Goal: Obtain resource: Download file/media

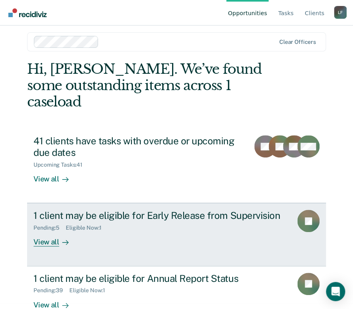
scroll to position [9, 0]
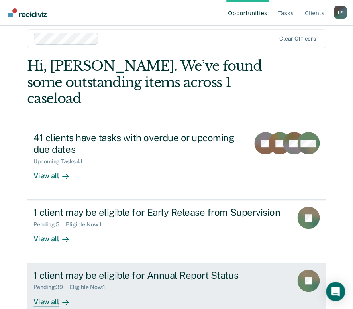
click at [83, 269] on div "1 client may be eligible for Annual Report Status" at bounding box center [159, 275] width 252 height 12
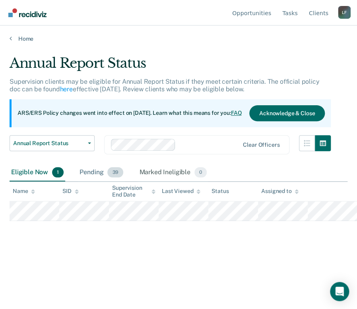
click at [82, 171] on div "Pending 39" at bounding box center [101, 173] width 47 height 18
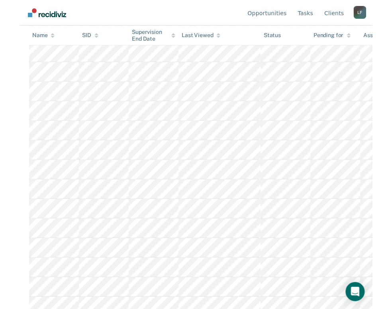
scroll to position [541, 0]
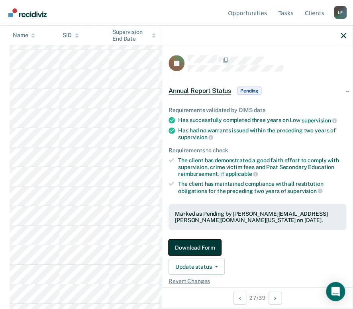
click at [204, 244] on button "Download Form" at bounding box center [194, 247] width 53 height 16
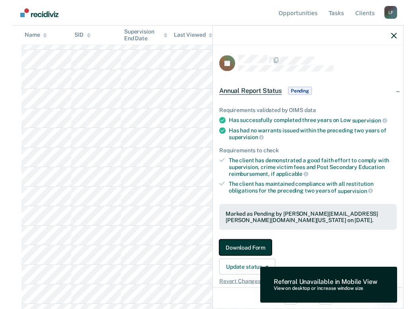
scroll to position [0, 0]
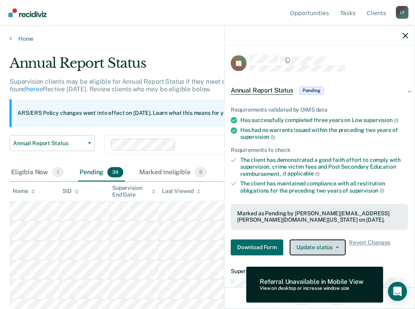
click at [324, 248] on button "Update status" at bounding box center [318, 247] width 56 height 16
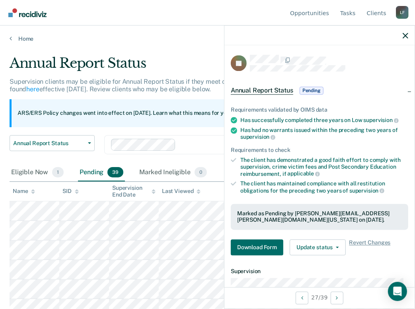
drag, startPoint x: 383, startPoint y: 258, endPoint x: 379, endPoint y: 258, distance: 4.0
click at [357, 258] on div "Requirements validated by OIMS data Has successfully completed three years on L…" at bounding box center [320, 178] width 190 height 168
click at [276, 90] on span "Annual Report Status" at bounding box center [262, 91] width 62 height 8
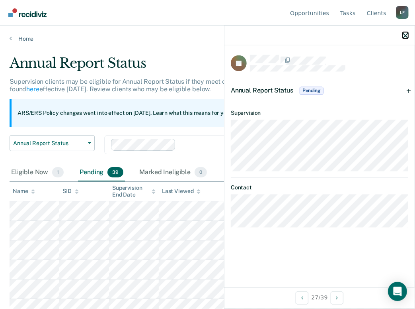
click at [357, 33] on icon "button" at bounding box center [406, 36] width 6 height 6
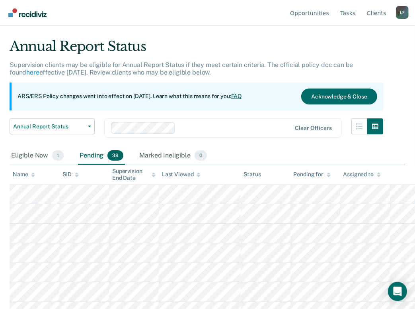
scroll to position [32, 0]
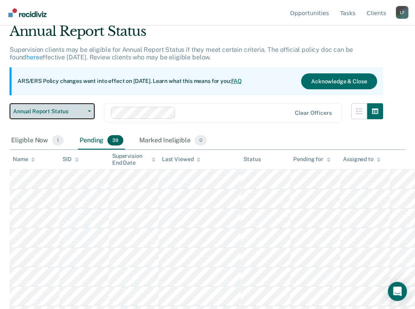
click at [84, 108] on span "Annual Report Status" at bounding box center [49, 111] width 72 height 7
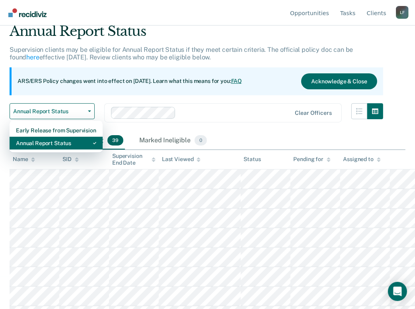
click at [49, 144] on div "Annual Report Status" at bounding box center [56, 143] width 80 height 13
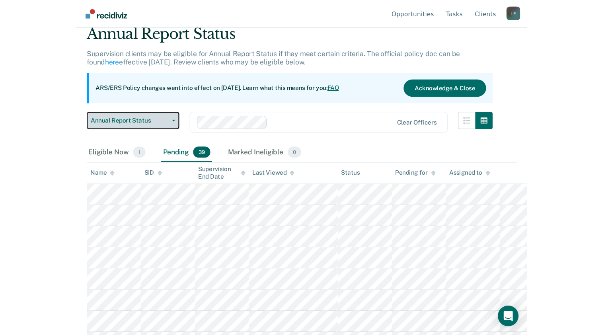
scroll to position [0, 0]
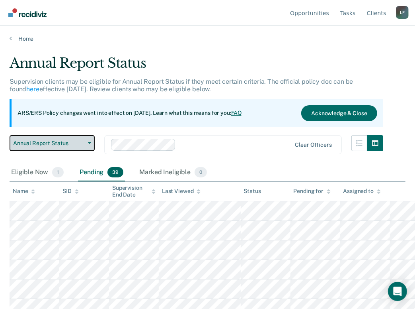
click at [54, 142] on span "Annual Report Status" at bounding box center [49, 143] width 72 height 7
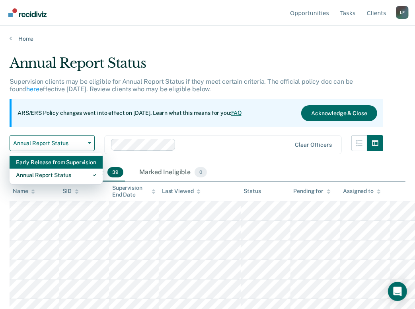
drag, startPoint x: 46, startPoint y: 163, endPoint x: 62, endPoint y: 173, distance: 19.3
click at [46, 163] on div "Early Release from Supervision" at bounding box center [56, 162] width 80 height 13
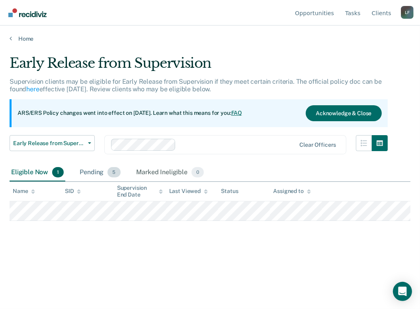
click at [97, 171] on div "Pending 5" at bounding box center [100, 173] width 44 height 18
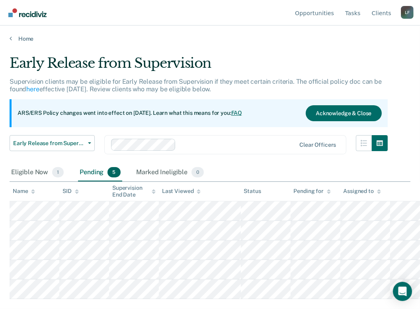
click at [89, 171] on div "Pending 5" at bounding box center [100, 173] width 44 height 18
click at [166, 172] on div "Marked Ineligible 0" at bounding box center [170, 173] width 71 height 18
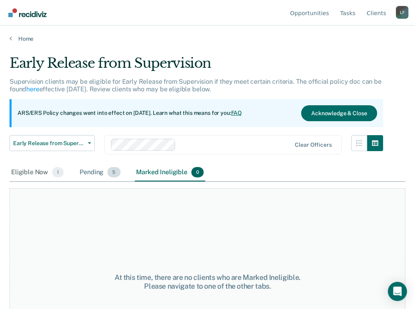
click at [95, 170] on div "Pending 5" at bounding box center [100, 173] width 44 height 18
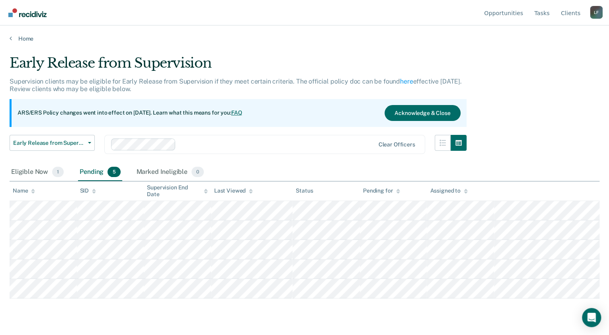
click at [81, 170] on div "Pending 5" at bounding box center [100, 173] width 44 height 18
click at [159, 172] on div "Marked Ineligible 0" at bounding box center [170, 173] width 71 height 18
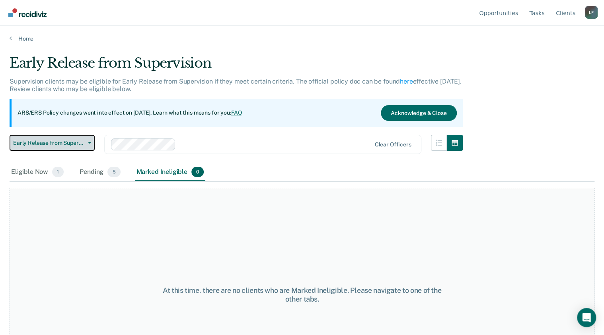
click at [64, 141] on span "Early Release from Supervision" at bounding box center [49, 143] width 72 height 7
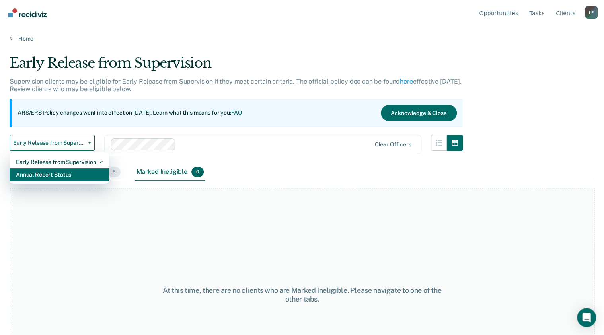
click at [55, 174] on div "Annual Report Status" at bounding box center [59, 174] width 87 height 13
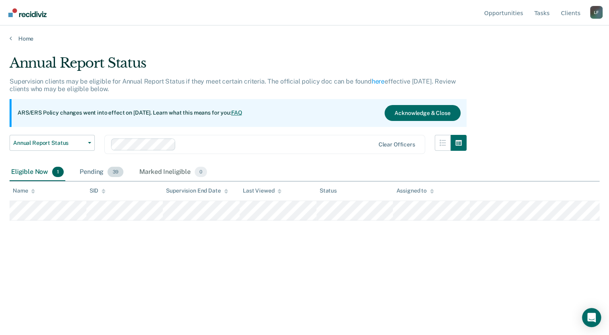
click at [108, 168] on span "39" at bounding box center [115, 172] width 16 height 10
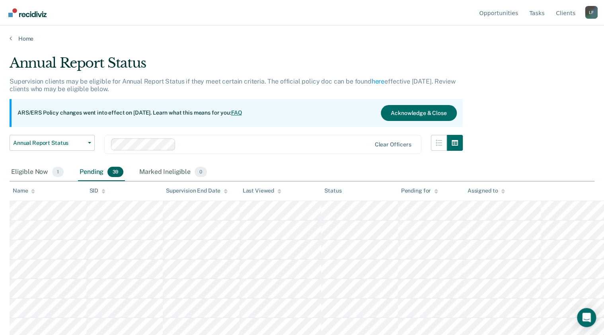
click at [99, 170] on div "Pending 39" at bounding box center [101, 173] width 47 height 18
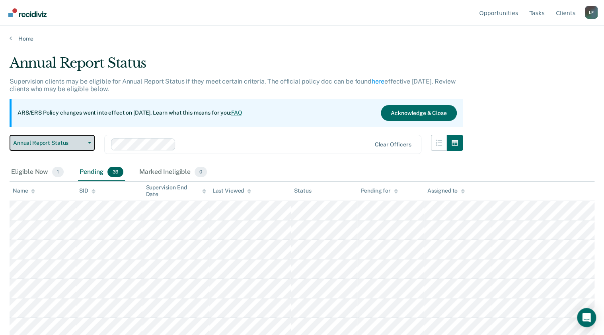
click at [57, 146] on button "Annual Report Status" at bounding box center [52, 143] width 85 height 16
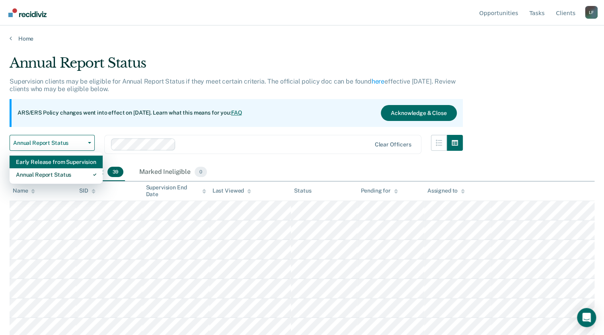
click at [57, 164] on div "Early Release from Supervision" at bounding box center [56, 162] width 80 height 13
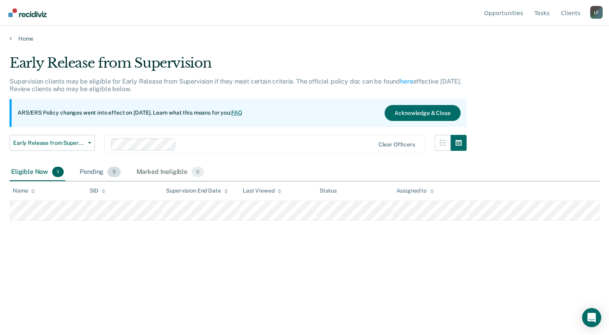
click at [88, 173] on div "Pending 5" at bounding box center [100, 173] width 44 height 18
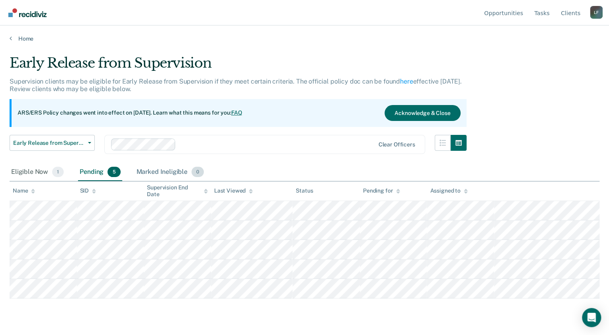
click at [167, 172] on div "Marked Ineligible 0" at bounding box center [170, 173] width 71 height 18
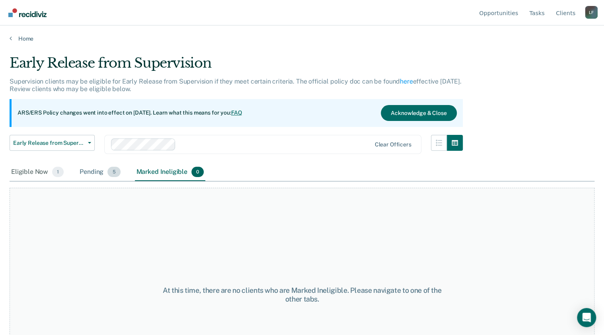
click at [96, 172] on div "Pending 5" at bounding box center [100, 173] width 44 height 18
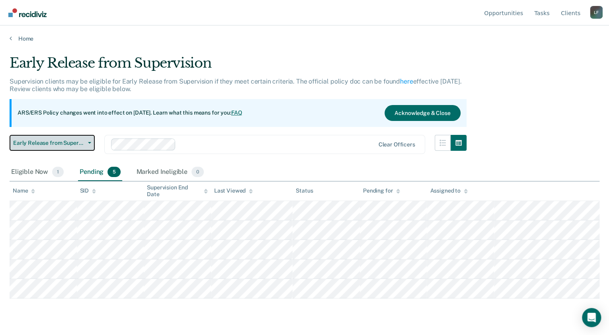
click at [40, 144] on span "Early Release from Supervision" at bounding box center [49, 143] width 72 height 7
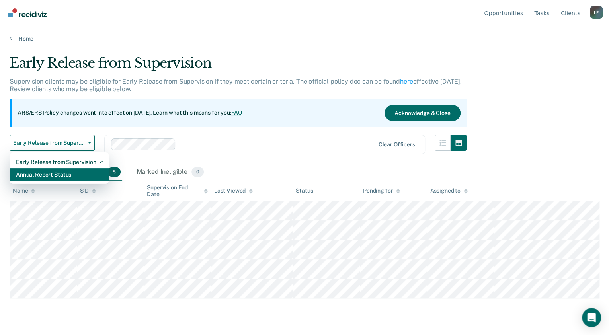
click at [49, 172] on div "Annual Report Status" at bounding box center [59, 174] width 87 height 13
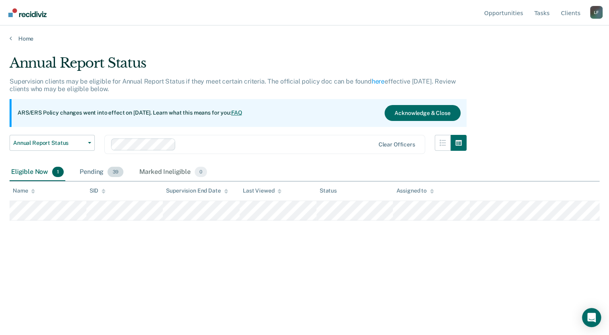
click at [85, 167] on div "Pending 39" at bounding box center [101, 173] width 47 height 18
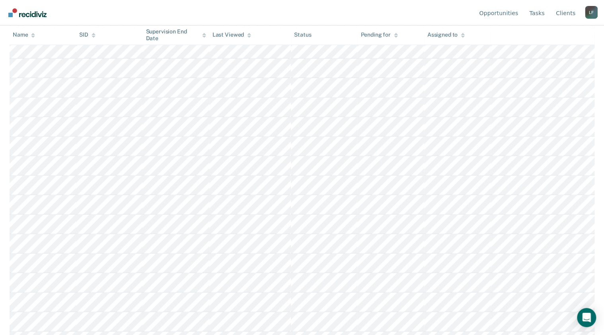
scroll to position [478, 0]
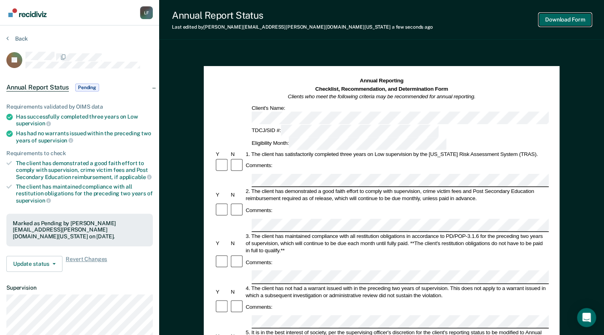
click at [357, 22] on button "Download Form" at bounding box center [565, 19] width 53 height 13
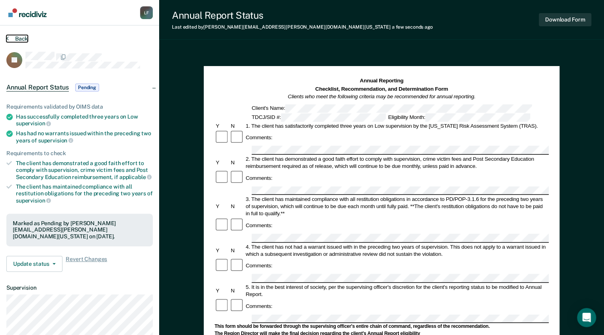
click at [19, 36] on button "Back" at bounding box center [16, 38] width 21 height 7
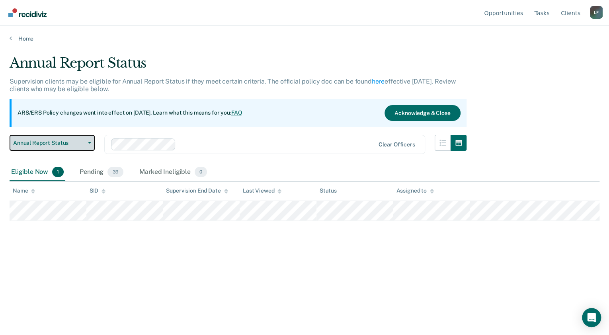
click at [75, 147] on button "Annual Report Status" at bounding box center [52, 143] width 85 height 16
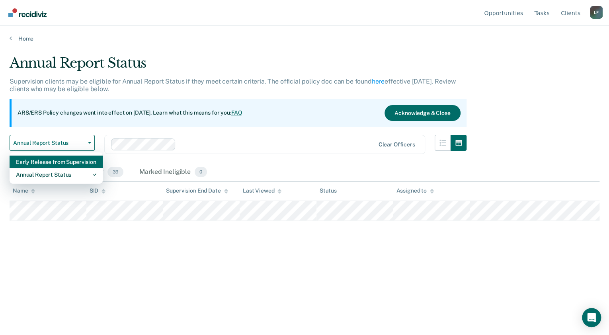
click at [55, 165] on div "Early Release from Supervision" at bounding box center [56, 162] width 80 height 13
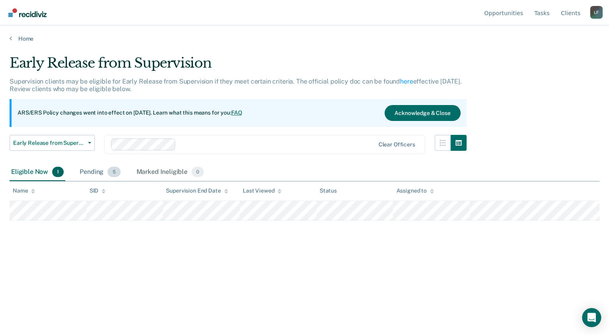
click at [91, 171] on div "Pending 5" at bounding box center [100, 173] width 44 height 18
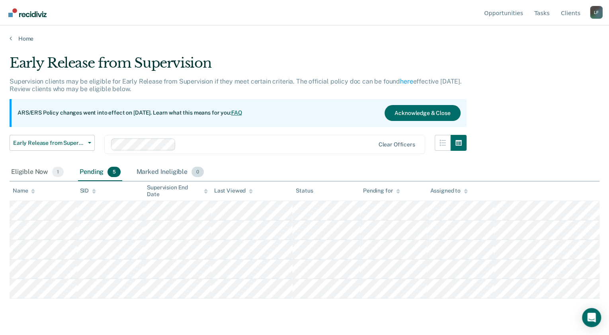
click at [148, 172] on div "Marked Ineligible 0" at bounding box center [170, 173] width 71 height 18
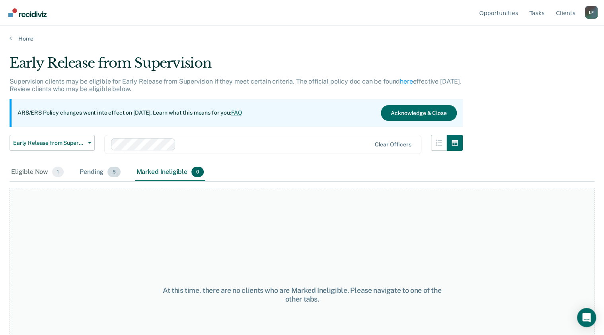
click at [89, 174] on div "Pending 5" at bounding box center [100, 173] width 44 height 18
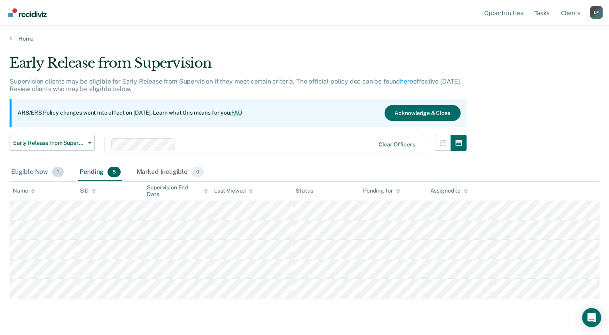
click at [35, 174] on div "Eligible Now 1" at bounding box center [38, 173] width 56 height 18
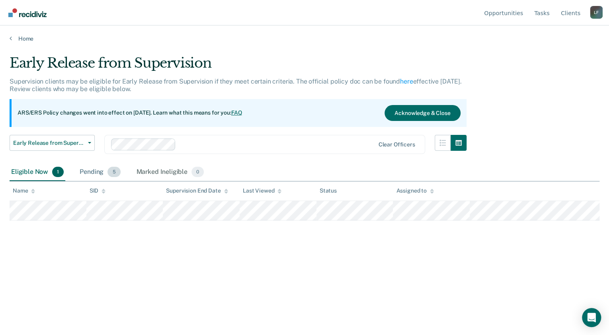
click at [98, 167] on div "Pending 5" at bounding box center [100, 173] width 44 height 18
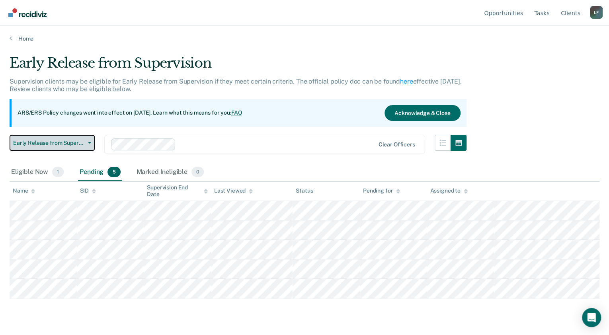
click at [58, 144] on span "Early Release from Supervision" at bounding box center [49, 143] width 72 height 7
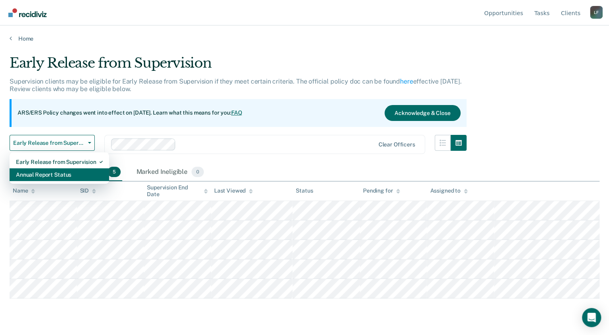
click at [50, 172] on div "Annual Report Status" at bounding box center [59, 174] width 87 height 13
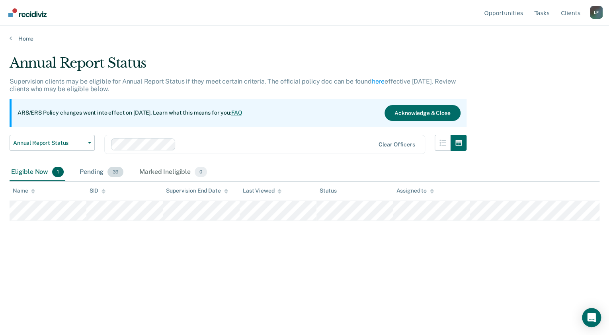
click at [101, 171] on div "Pending 39" at bounding box center [101, 173] width 47 height 18
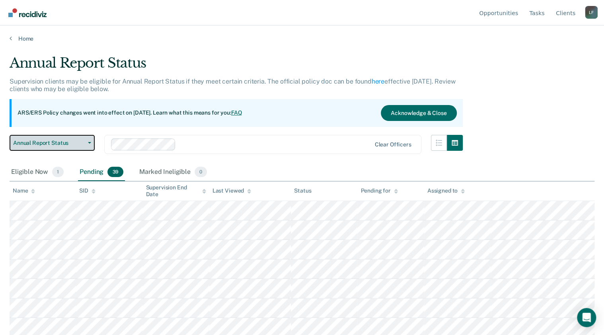
click at [80, 145] on span "Annual Report Status" at bounding box center [49, 143] width 72 height 7
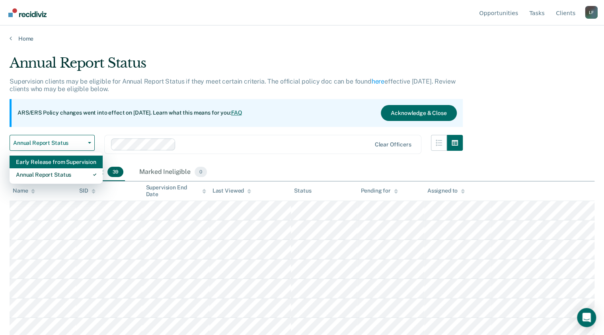
click at [61, 162] on div "Early Release from Supervision" at bounding box center [56, 162] width 80 height 13
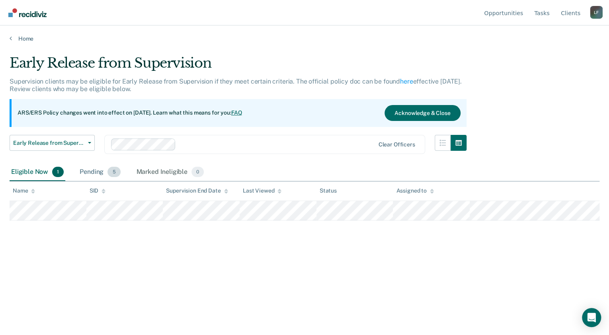
click at [79, 170] on div "Pending 5" at bounding box center [100, 173] width 44 height 18
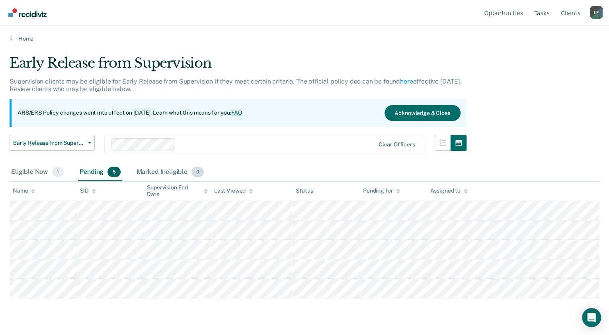
click at [152, 172] on div "Marked Ineligible 0" at bounding box center [170, 173] width 71 height 18
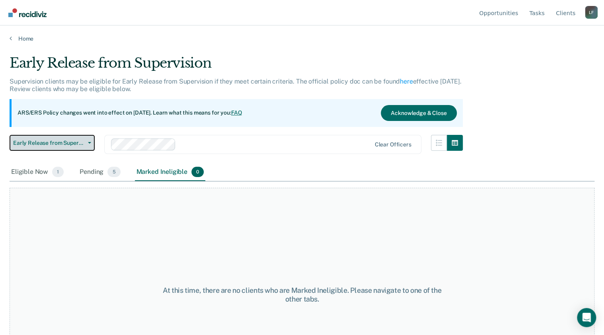
click at [72, 142] on span "Early Release from Supervision" at bounding box center [49, 143] width 72 height 7
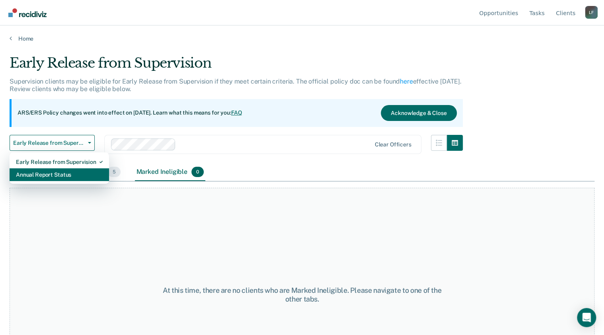
click at [56, 172] on div "Annual Report Status" at bounding box center [59, 174] width 87 height 13
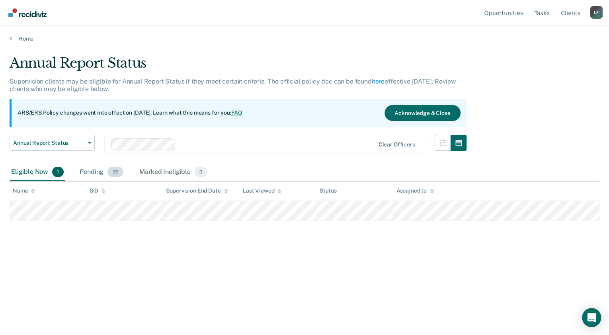
click at [91, 169] on div "Pending 39" at bounding box center [101, 173] width 47 height 18
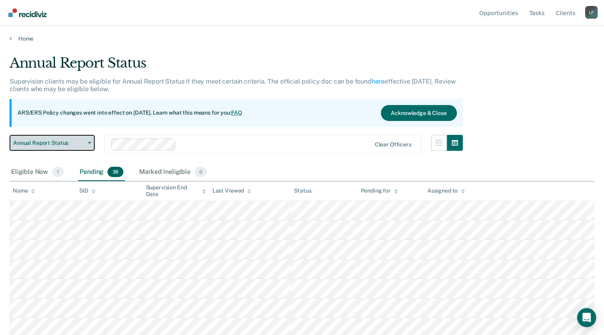
click at [74, 145] on span "Annual Report Status" at bounding box center [49, 143] width 72 height 7
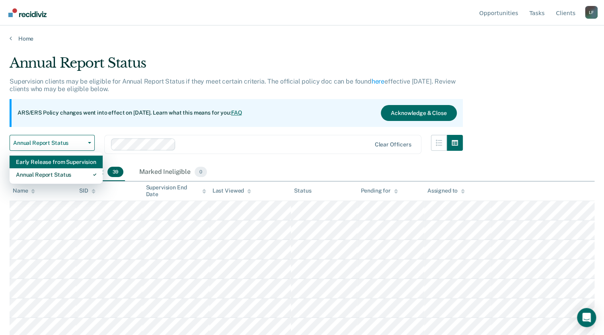
click at [62, 160] on div "Early Release from Supervision" at bounding box center [56, 162] width 80 height 13
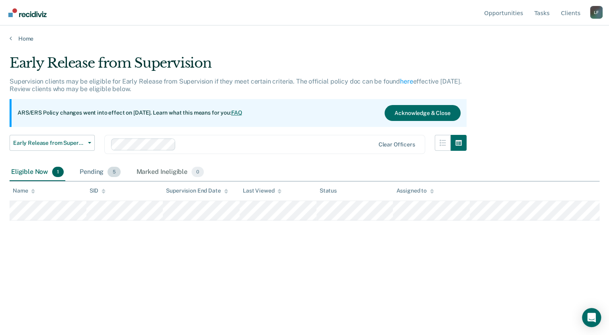
click at [103, 172] on div "Pending 5" at bounding box center [100, 173] width 44 height 18
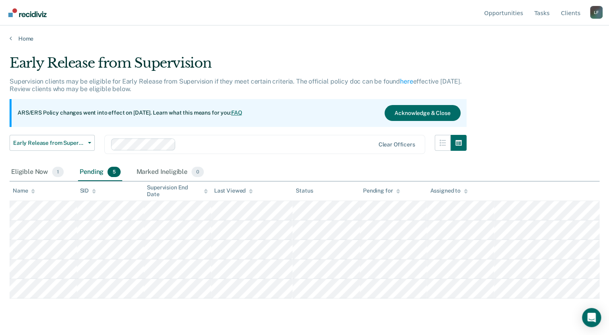
click at [46, 29] on div "Home" at bounding box center [304, 33] width 609 height 17
